Goal: Find specific page/section: Find specific page/section

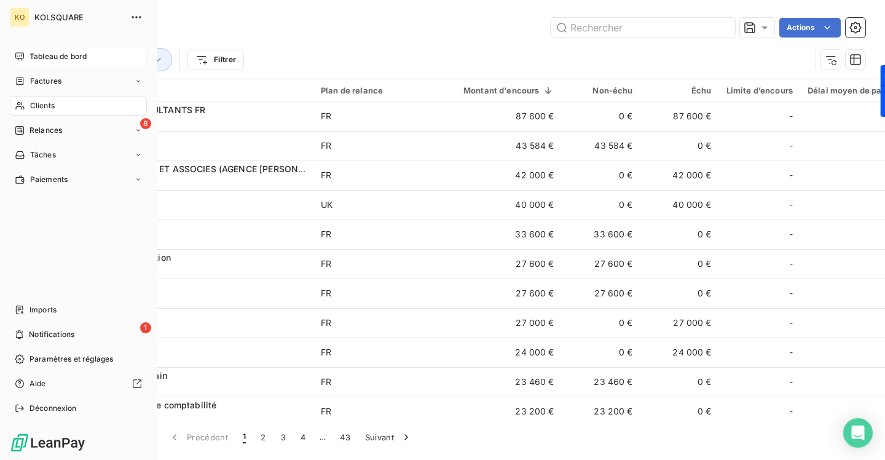
click at [52, 58] on span "Tableau de bord" at bounding box center [57, 56] width 57 height 11
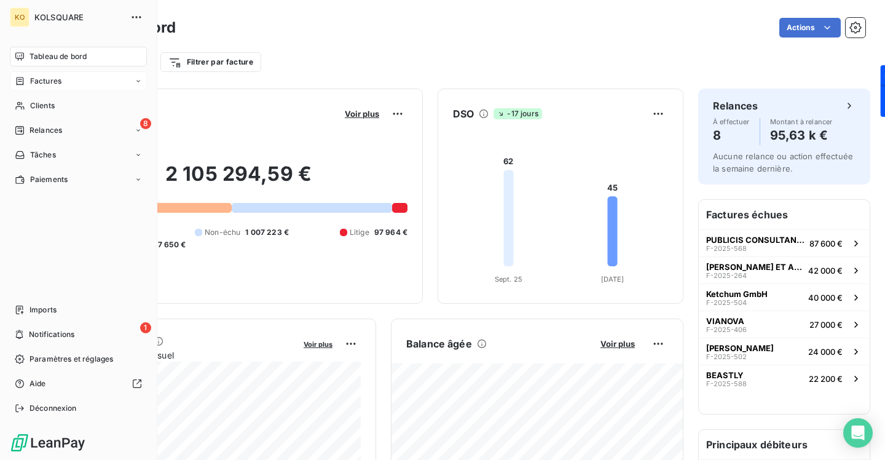
click at [58, 76] on span "Factures" at bounding box center [45, 81] width 31 height 11
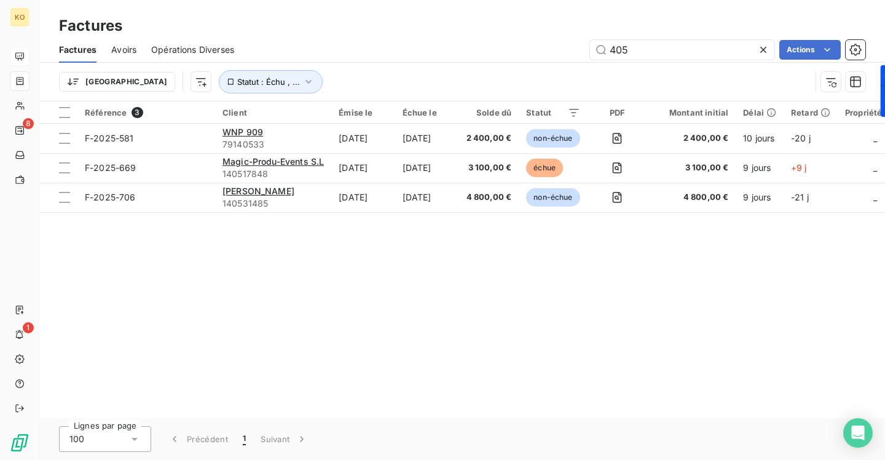
drag, startPoint x: 638, startPoint y: 50, endPoint x: 551, endPoint y: 27, distance: 90.8
click at [555, 28] on div "Factures Factures Avoirs Opérations Diverses 405 Actions Trier Statut : Échu , …" at bounding box center [461, 50] width 845 height 101
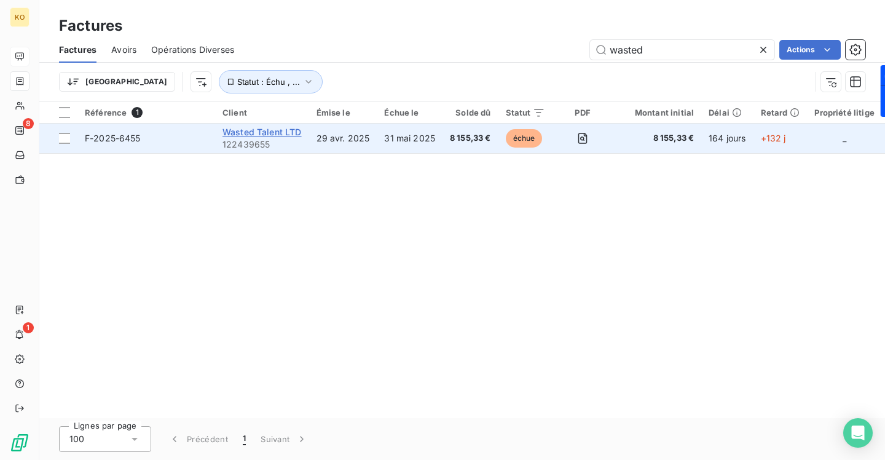
type input "wasted"
click at [286, 128] on span "Wasted Talent LTD" at bounding box center [261, 132] width 79 height 10
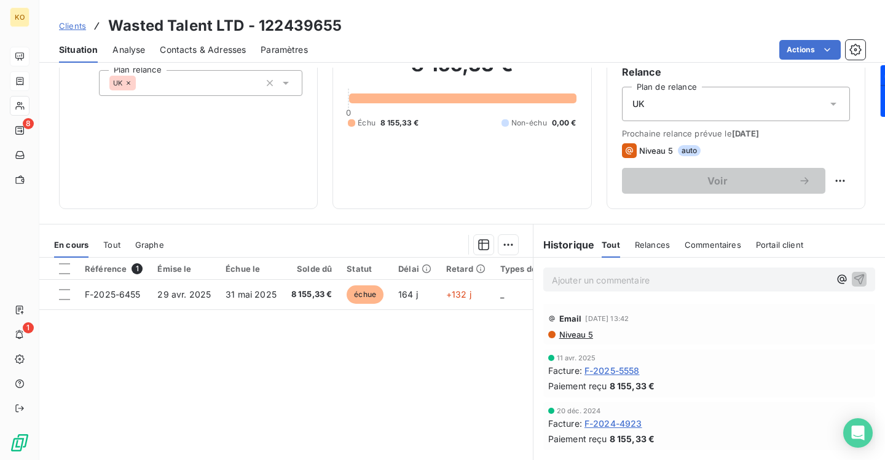
scroll to position [134, 0]
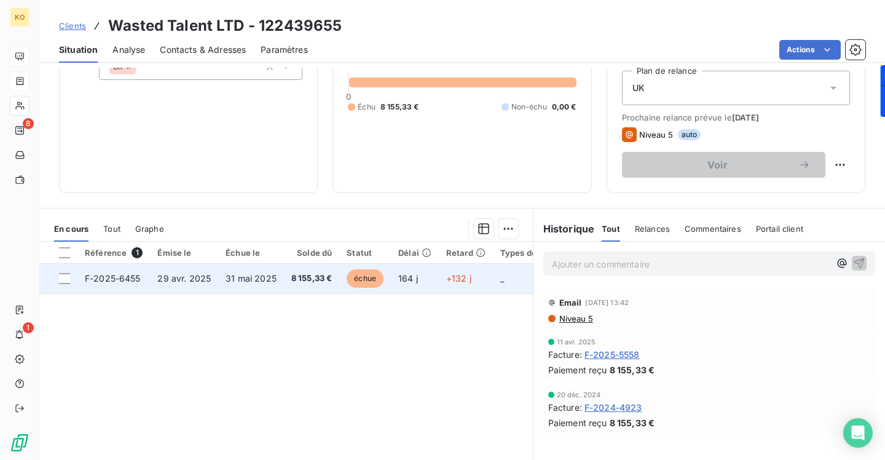
click at [117, 273] on span "F-2025-6455" at bounding box center [113, 278] width 56 height 10
